Goal: Task Accomplishment & Management: Use online tool/utility

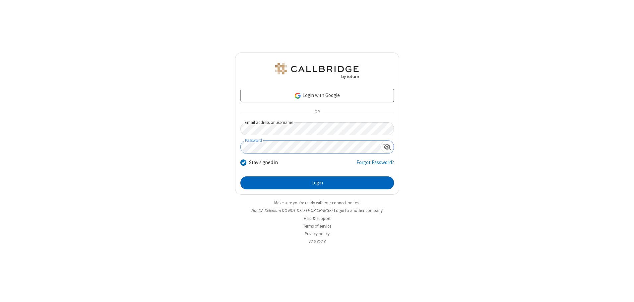
click at [317, 182] on button "Login" at bounding box center [318, 182] width 154 height 13
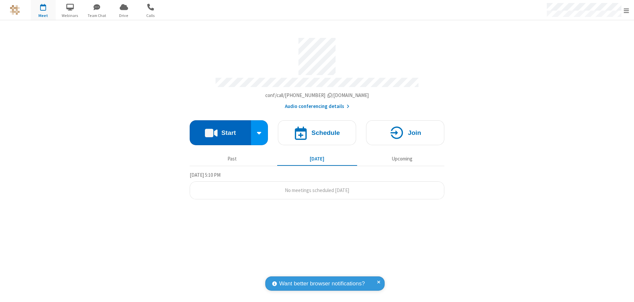
click at [220, 130] on button "Start" at bounding box center [220, 132] width 61 height 25
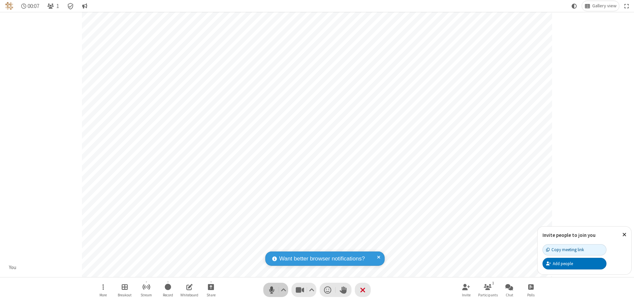
click at [272, 289] on span "Mute (Alt+A)" at bounding box center [272, 290] width 10 height 10
click at [272, 289] on span "Unmute (Alt+A)" at bounding box center [272, 290] width 10 height 10
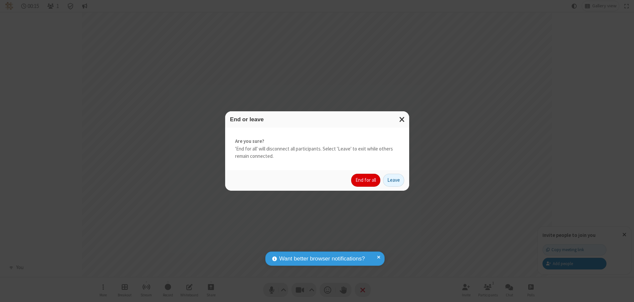
click at [366, 180] on button "End for all" at bounding box center [365, 180] width 29 height 13
